Goal: Obtain resource: Obtain resource

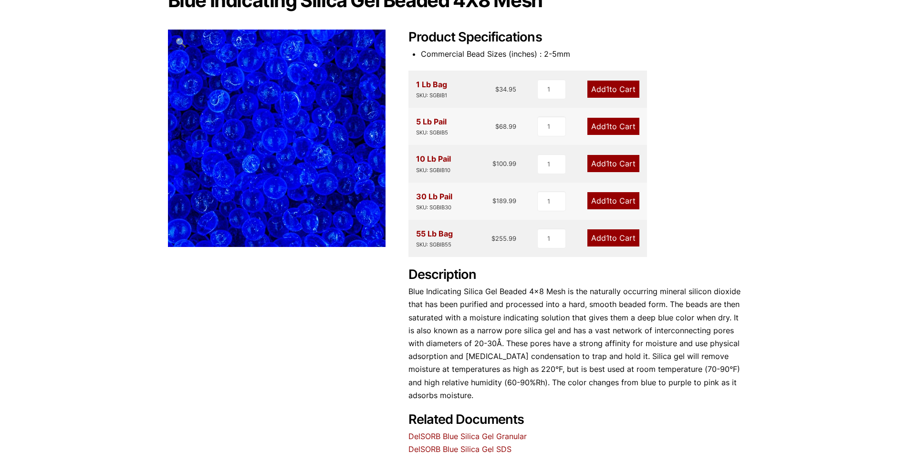
scroll to position [336, 0]
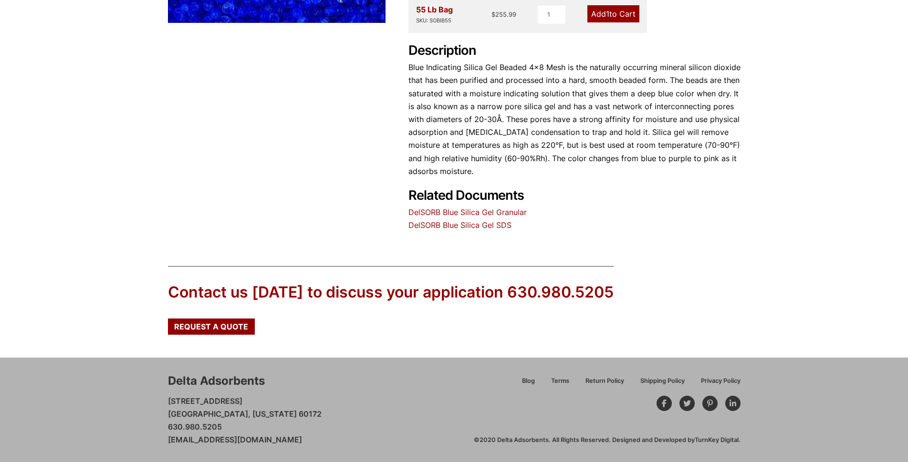
click at [490, 224] on link "DelSORB Blue Silica Gel SDS" at bounding box center [460, 225] width 103 height 10
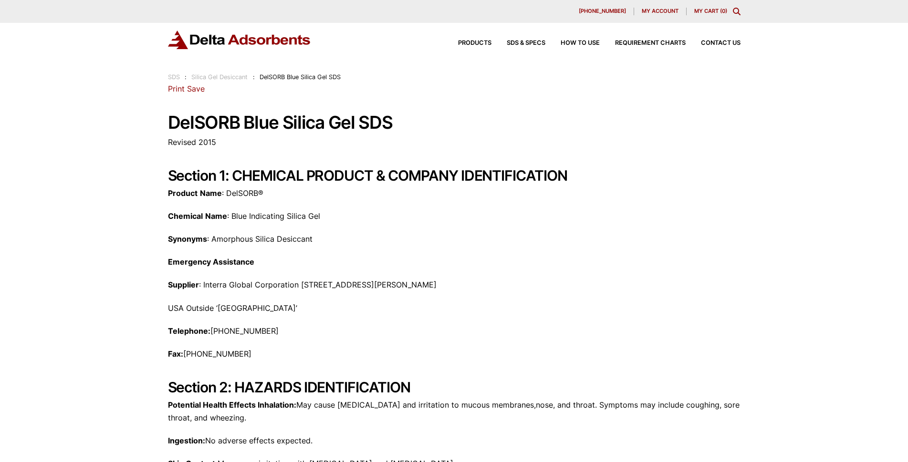
scroll to position [48, 0]
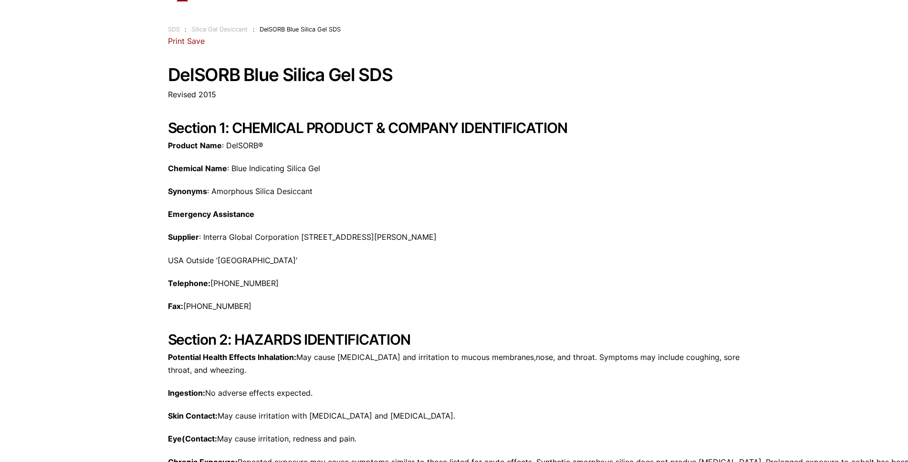
click at [265, 128] on h2 "Section 1: CHEMICAL PRODUCT & COMPANY IDENTIFICATION" at bounding box center [454, 127] width 573 height 17
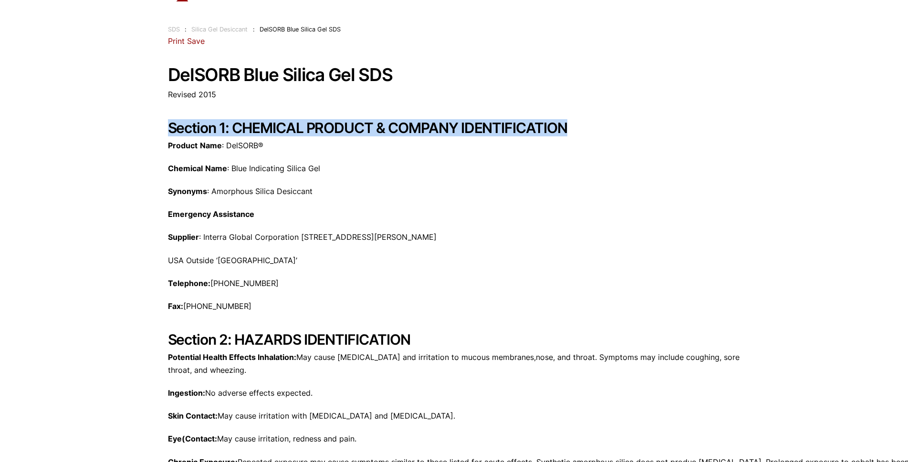
click at [265, 128] on h2 "Section 1: CHEMICAL PRODUCT & COMPANY IDENTIFICATION" at bounding box center [454, 127] width 573 height 17
click at [312, 128] on h2 "Section 1: CHEMICAL PRODUCT & COMPANY IDENTIFICATION" at bounding box center [454, 127] width 573 height 17
